Goal: Go to known website: Go to known website

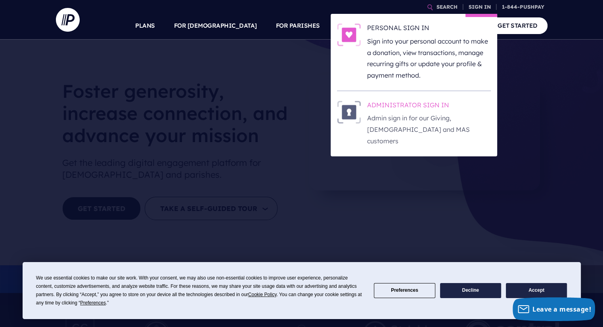
click at [420, 107] on h6 "ADMINISTRATOR SIGN IN" at bounding box center [429, 107] width 124 height 12
click at [430, 102] on h6 "ADMINISTRATOR SIGN IN" at bounding box center [429, 107] width 124 height 12
click at [411, 111] on h6 "ADMINISTRATOR SIGN IN" at bounding box center [429, 107] width 124 height 12
